Goal: Book appointment/travel/reservation

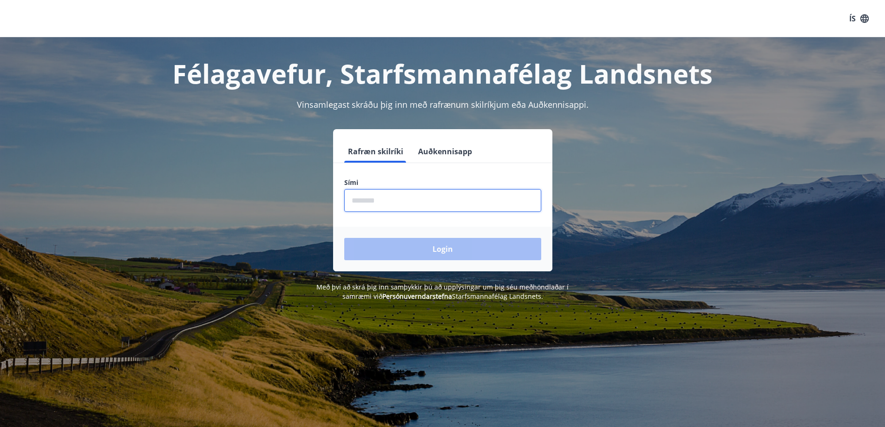
click at [353, 202] on input "phone" at bounding box center [442, 200] width 197 height 23
type input "********"
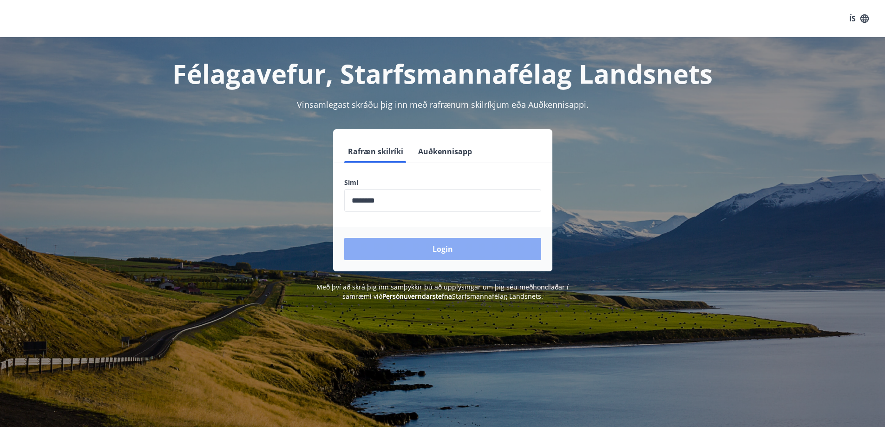
click at [440, 243] on button "Login" at bounding box center [442, 249] width 197 height 22
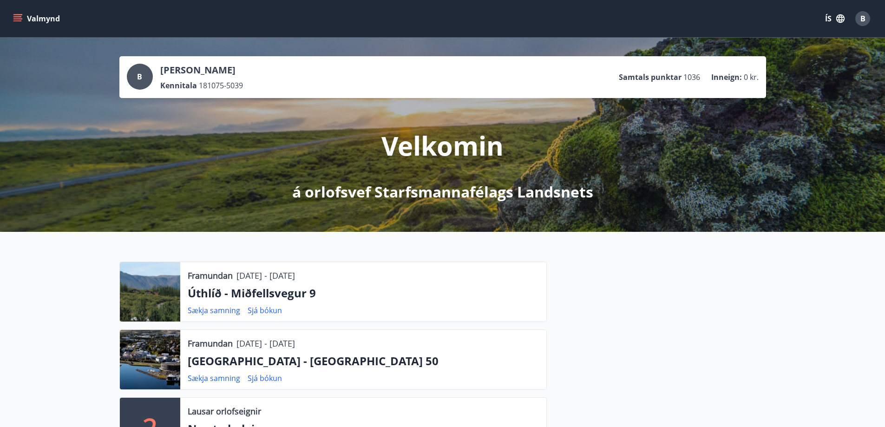
click at [440, 243] on div "Framundan [DATE] - [DATE] Úthlíð - Miðfellsvegur 9 Sækja samning Sjá bókun Fram…" at bounding box center [442, 390] width 885 height 316
click at [40, 19] on button "Valmynd" at bounding box center [37, 18] width 52 height 17
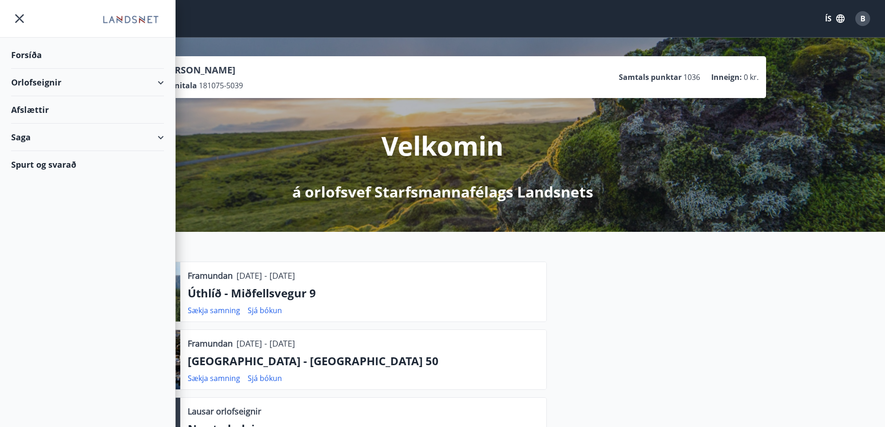
click at [60, 84] on div "Orlofseignir" at bounding box center [87, 82] width 153 height 27
click at [58, 126] on div "Bókunardagatal" at bounding box center [88, 126] width 138 height 20
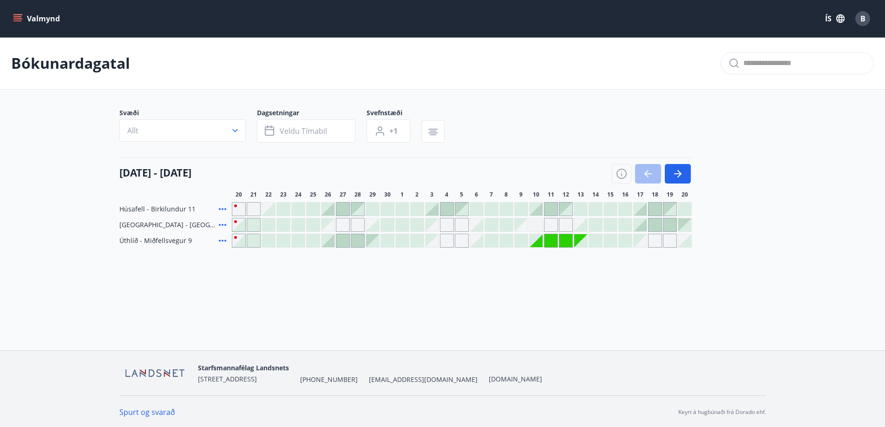
click at [643, 211] on div at bounding box center [640, 209] width 13 height 13
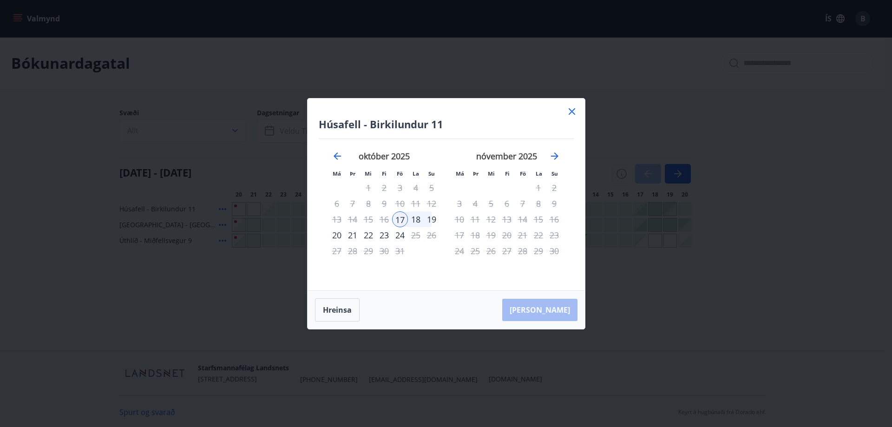
click at [433, 218] on div "19" at bounding box center [432, 219] width 16 height 16
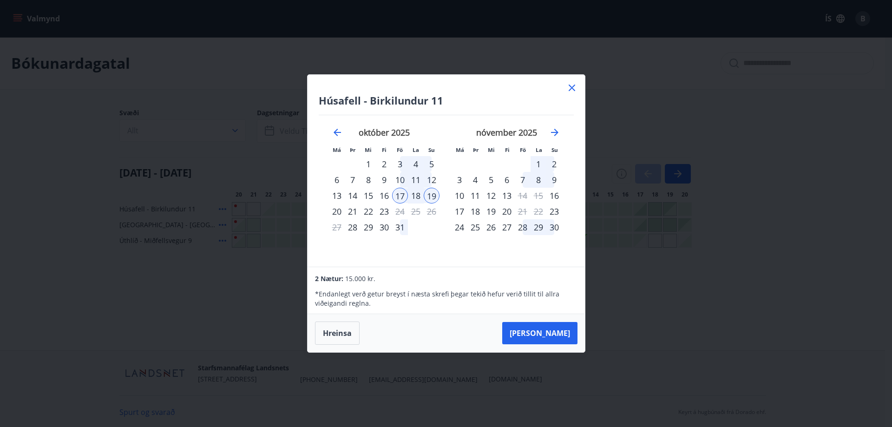
click at [337, 211] on div "20" at bounding box center [337, 211] width 16 height 16
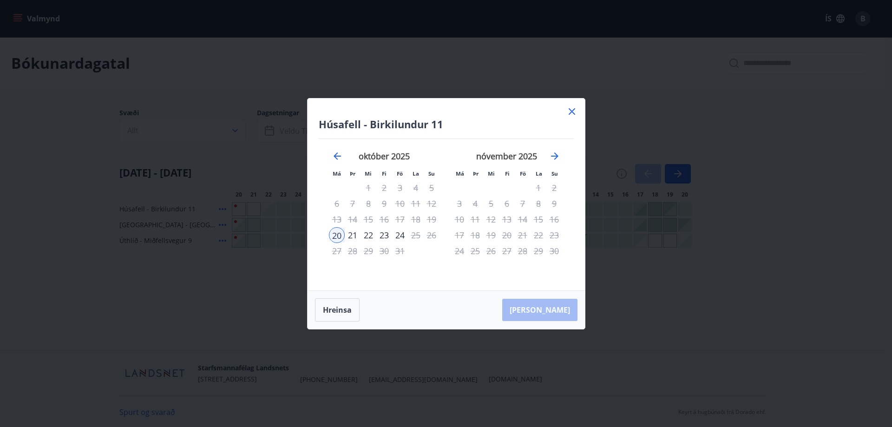
click at [569, 113] on icon at bounding box center [571, 111] width 11 height 11
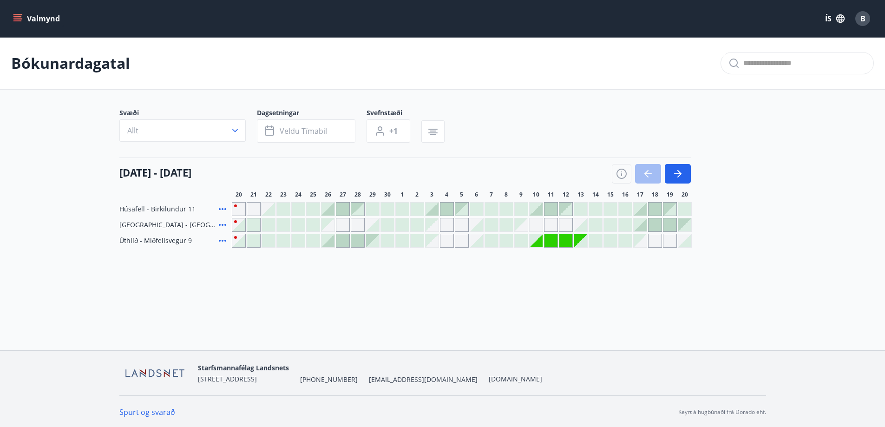
click at [640, 211] on div at bounding box center [640, 209] width 13 height 13
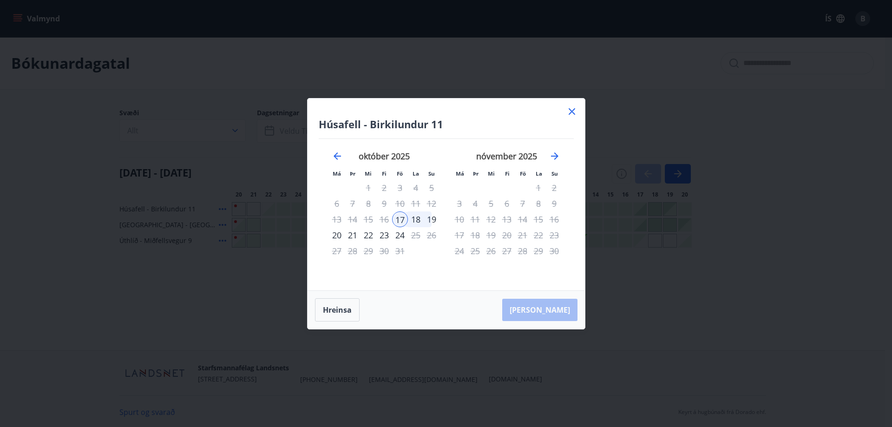
click at [437, 220] on div "19" at bounding box center [432, 219] width 16 height 16
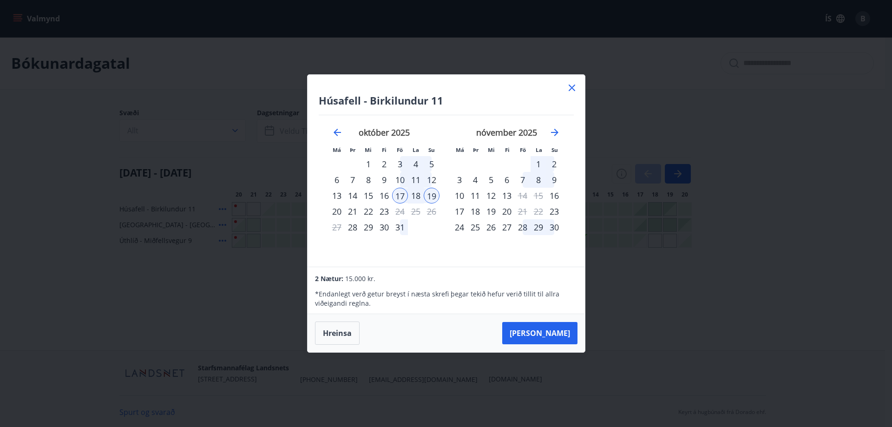
click at [544, 315] on div "[PERSON_NAME]" at bounding box center [446, 333] width 277 height 38
click at [550, 325] on button "[PERSON_NAME]" at bounding box center [539, 333] width 75 height 22
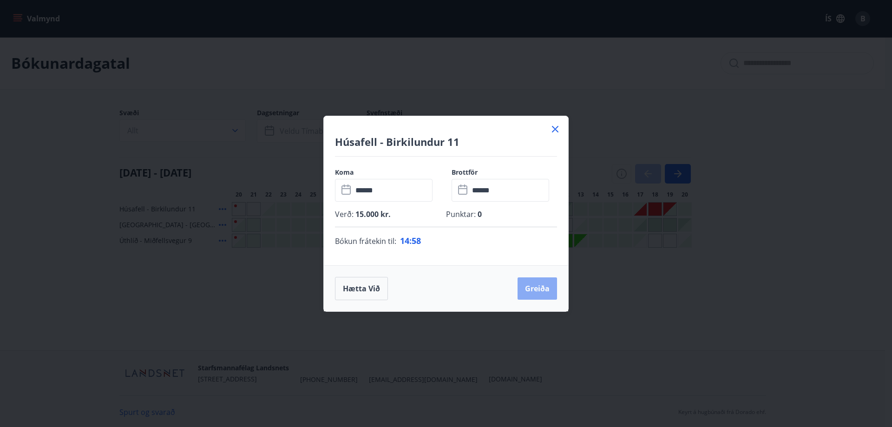
click at [536, 289] on button "Greiða" at bounding box center [536, 288] width 39 height 22
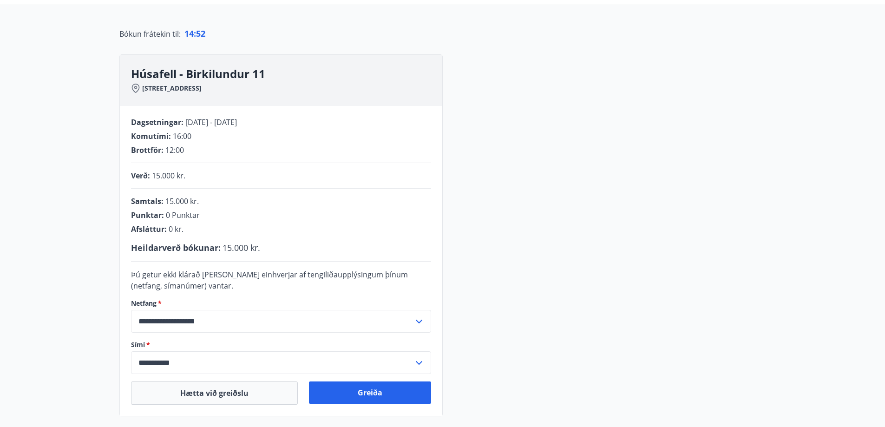
scroll to position [79, 0]
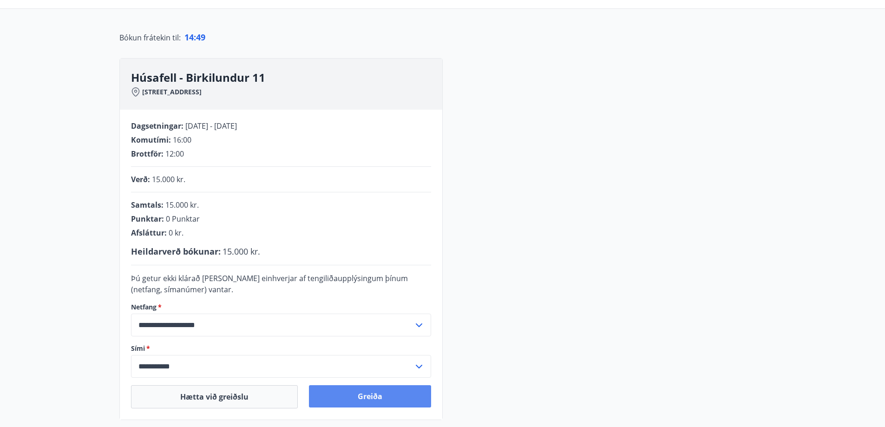
click at [390, 390] on button "Greiða" at bounding box center [370, 396] width 122 height 22
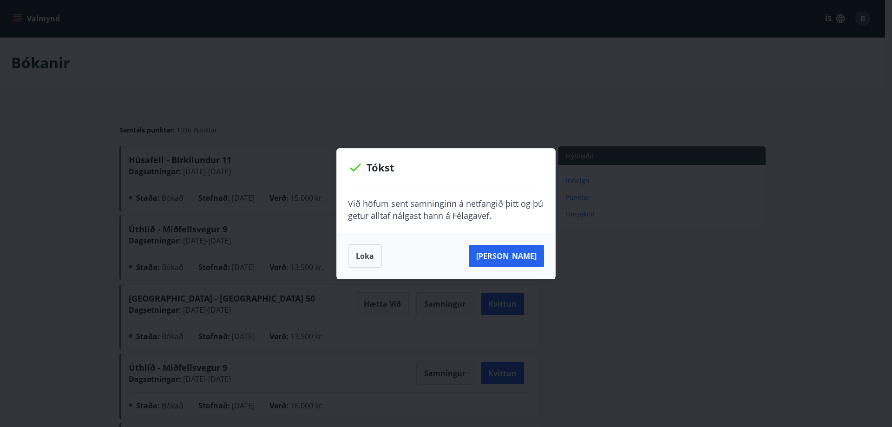
click at [382, 258] on div "[PERSON_NAME]" at bounding box center [446, 255] width 196 height 23
click at [375, 257] on button "Loka" at bounding box center [365, 255] width 34 height 23
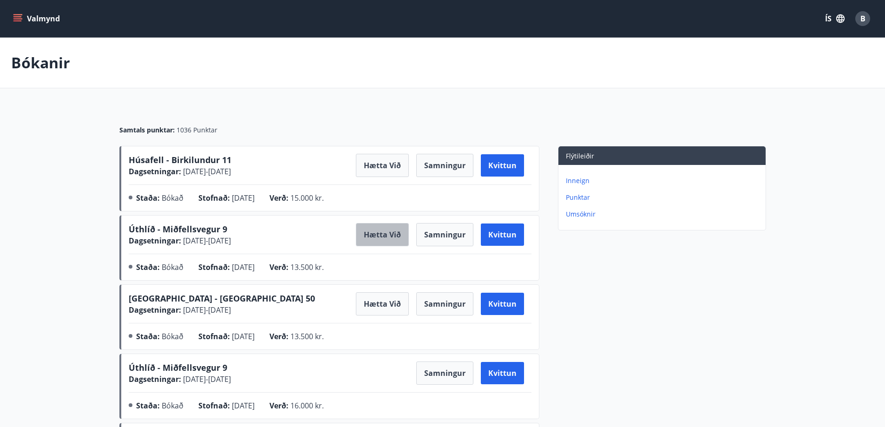
click at [394, 238] on button "Hætta við" at bounding box center [382, 234] width 53 height 23
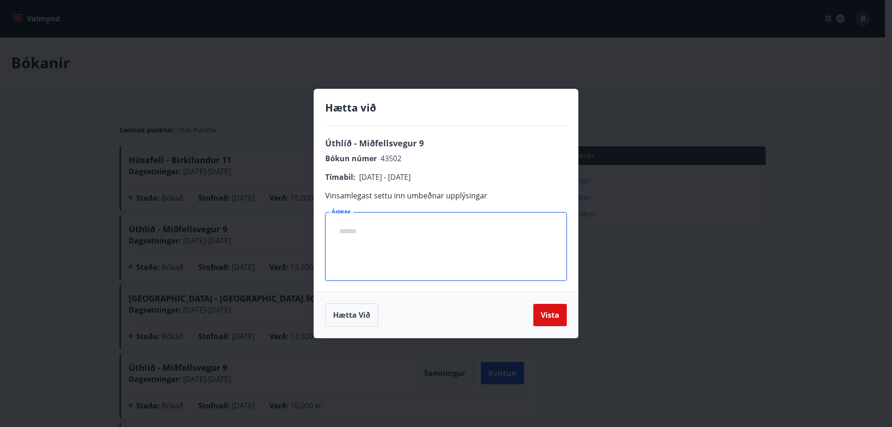
click at [505, 271] on textarea "Ástæða" at bounding box center [446, 246] width 229 height 53
type textarea "**********"
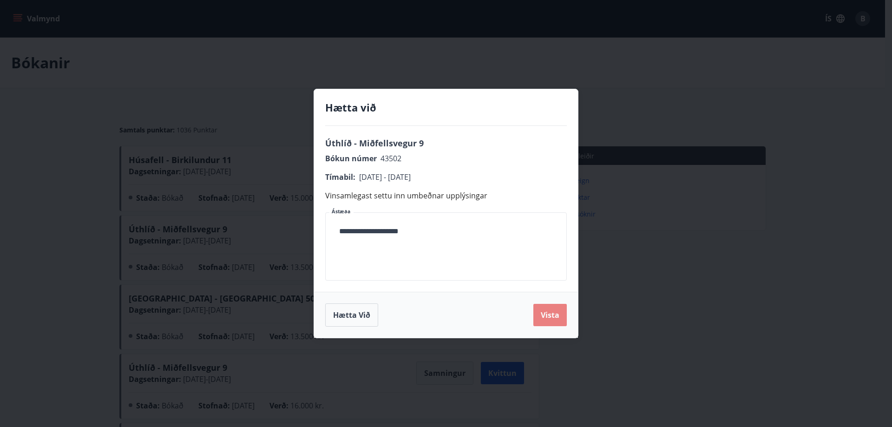
click at [552, 312] on button "Vista" at bounding box center [549, 315] width 33 height 22
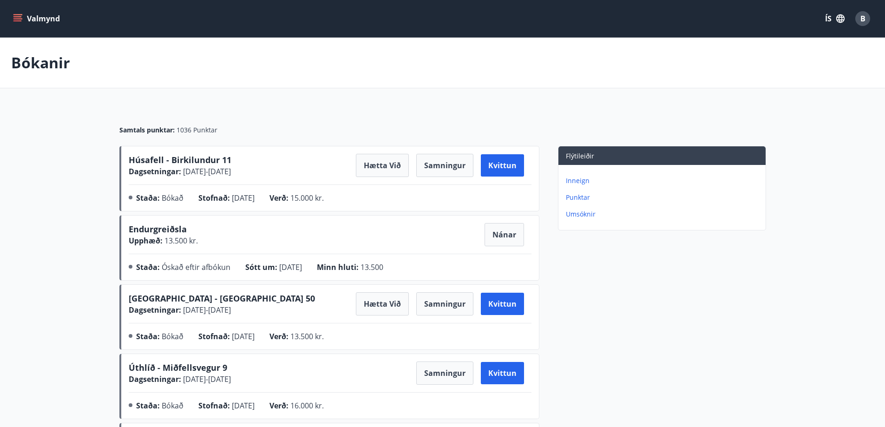
click at [16, 21] on icon "menu" at bounding box center [17, 20] width 8 height 1
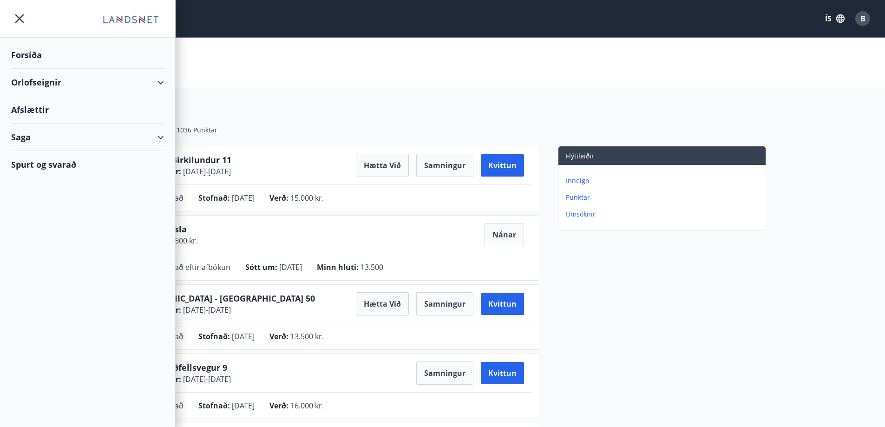
click at [64, 87] on div "Orlofseignir" at bounding box center [87, 82] width 153 height 27
click at [52, 122] on div "Bókunardagatal" at bounding box center [88, 126] width 138 height 20
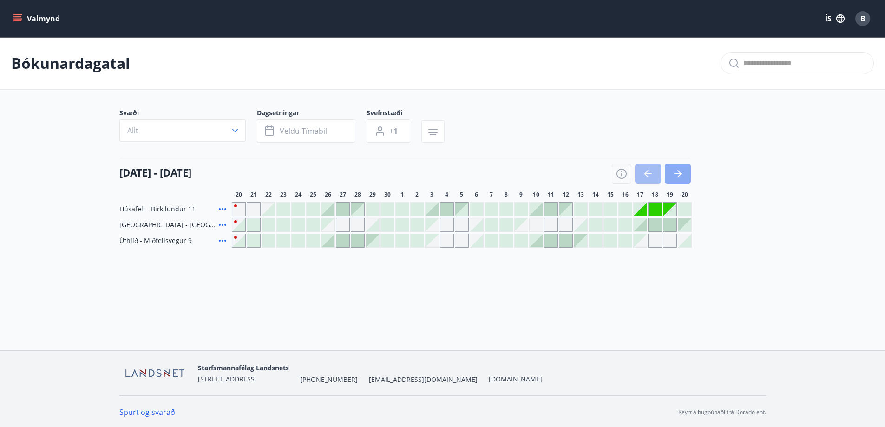
click at [680, 173] on icon "button" at bounding box center [679, 173] width 4 height 7
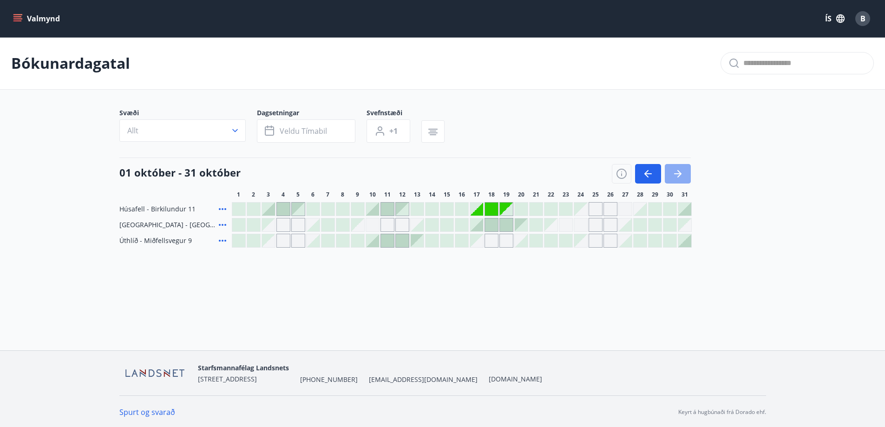
click at [681, 177] on icon "button" at bounding box center [677, 173] width 11 height 11
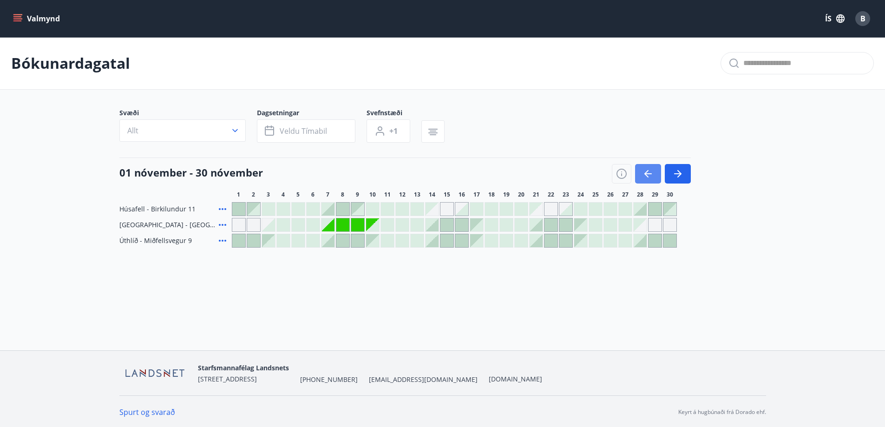
click at [655, 173] on button "button" at bounding box center [648, 174] width 26 height 20
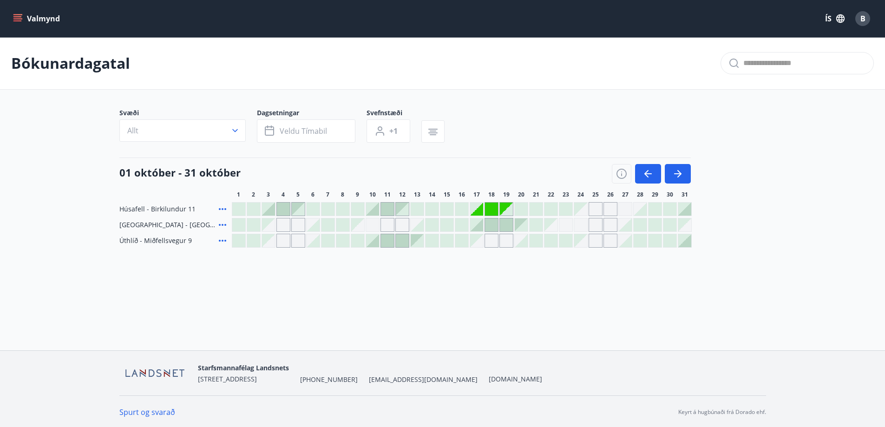
click at [722, 161] on div "[DATE] - [DATE] 1 2 3 4 5 6 7 8 9 10 11 12 13 14 15 16 17 18 19 20 21 22 23 24 …" at bounding box center [442, 177] width 647 height 41
